Goal: Information Seeking & Learning: Learn about a topic

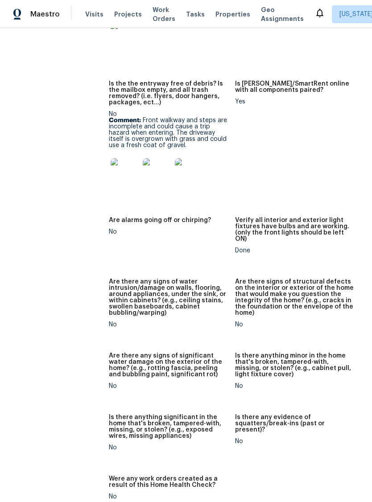
scroll to position [622, 0]
click at [127, 163] on img at bounding box center [125, 172] width 29 height 29
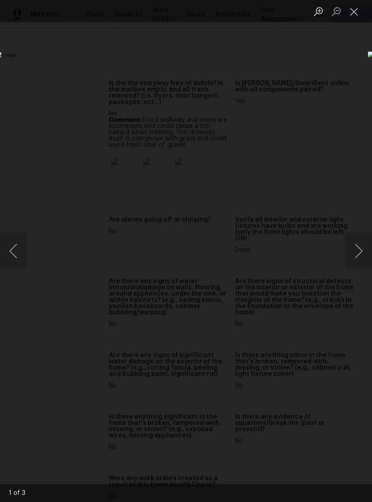
click at [359, 246] on button "Next image" at bounding box center [358, 251] width 27 height 36
click at [352, 250] on button "Next image" at bounding box center [358, 251] width 27 height 36
click at [356, 251] on button "Next image" at bounding box center [358, 251] width 27 height 36
click at [348, 254] on button "Next image" at bounding box center [358, 251] width 27 height 36
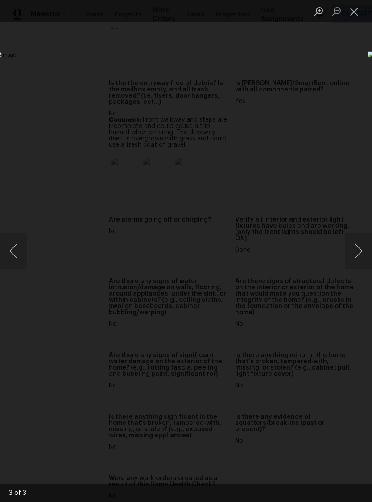
click at [351, 256] on button "Next image" at bounding box center [358, 251] width 27 height 36
click at [359, 8] on button "Close lightbox" at bounding box center [354, 12] width 18 height 16
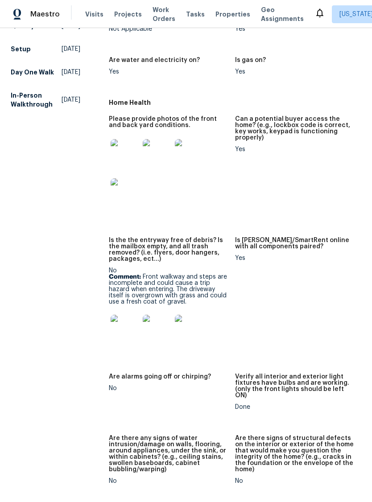
scroll to position [466, 0]
